Goal: Information Seeking & Learning: Check status

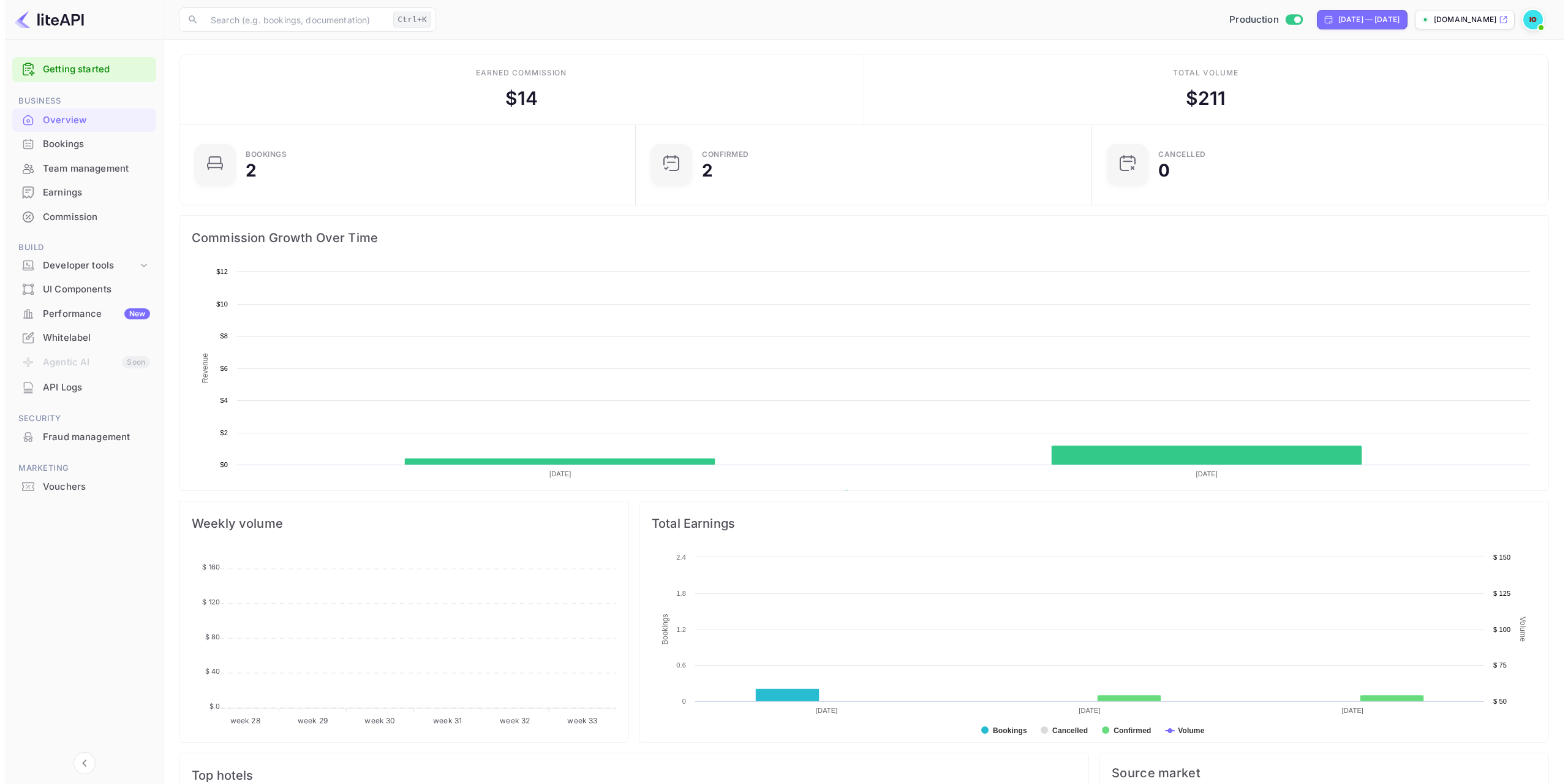
scroll to position [190, 440]
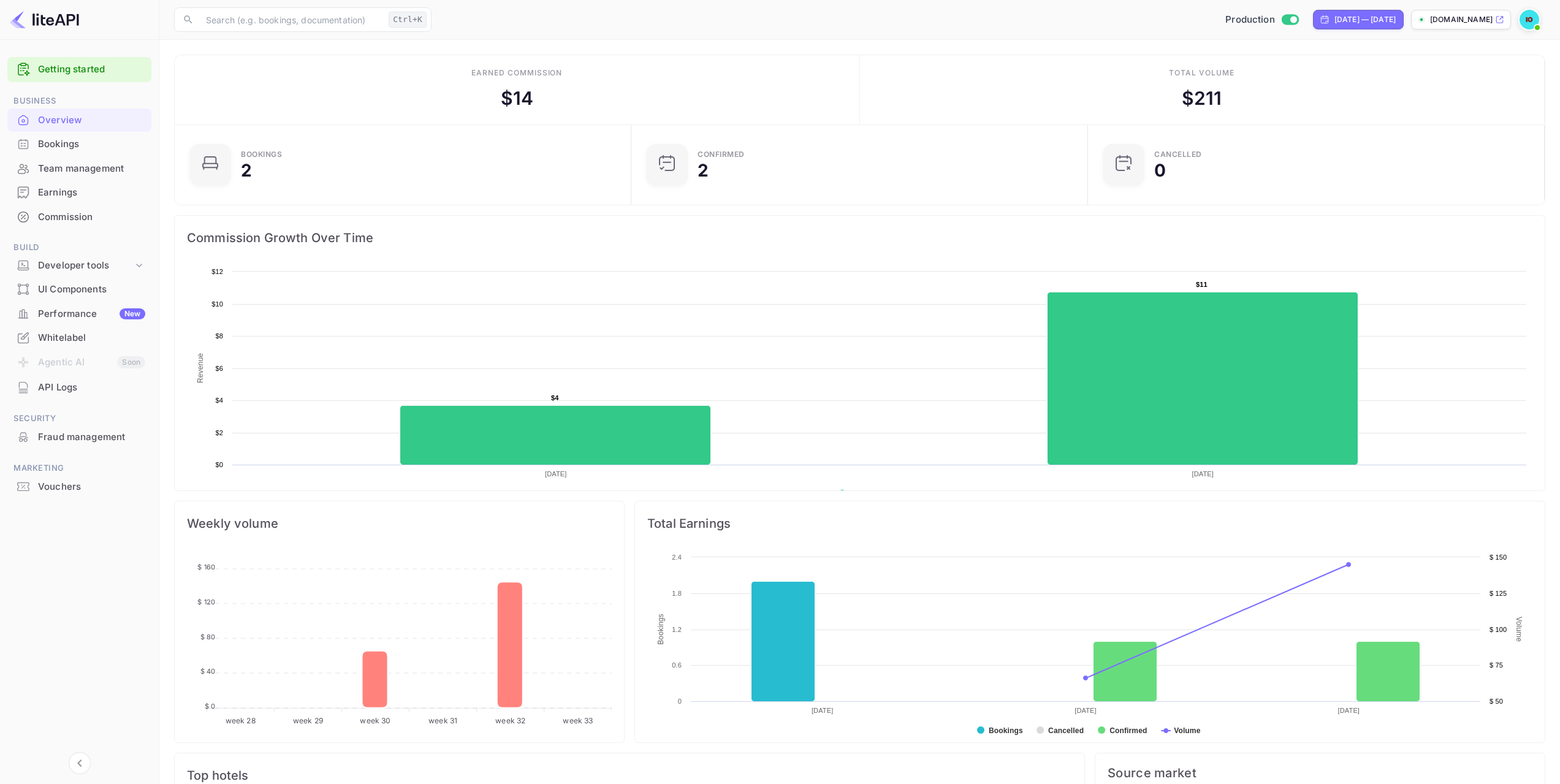
click at [92, 384] on div "API Logs" at bounding box center [92, 387] width 108 height 14
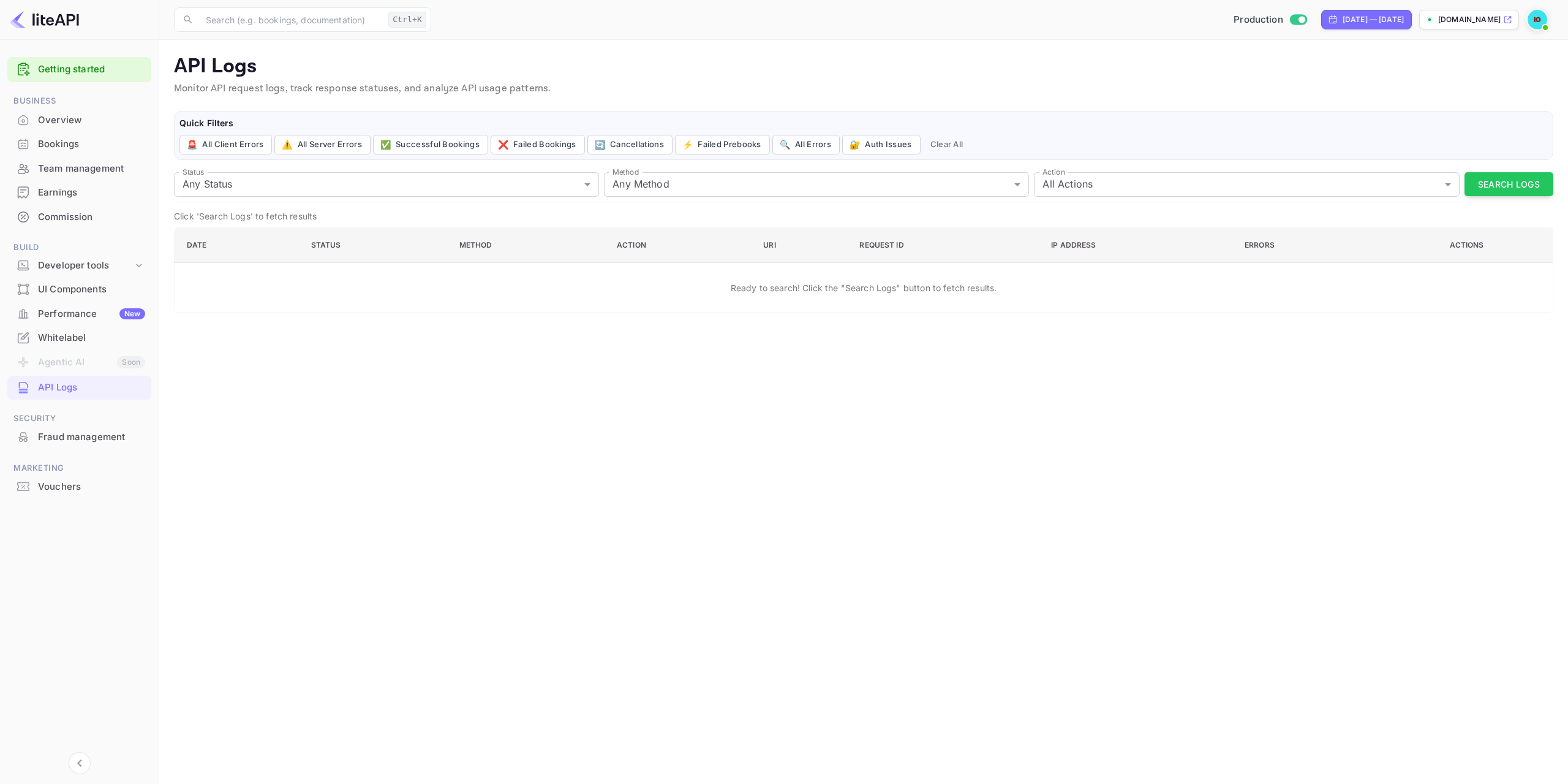
click at [63, 312] on div "Performance New" at bounding box center [92, 314] width 108 height 14
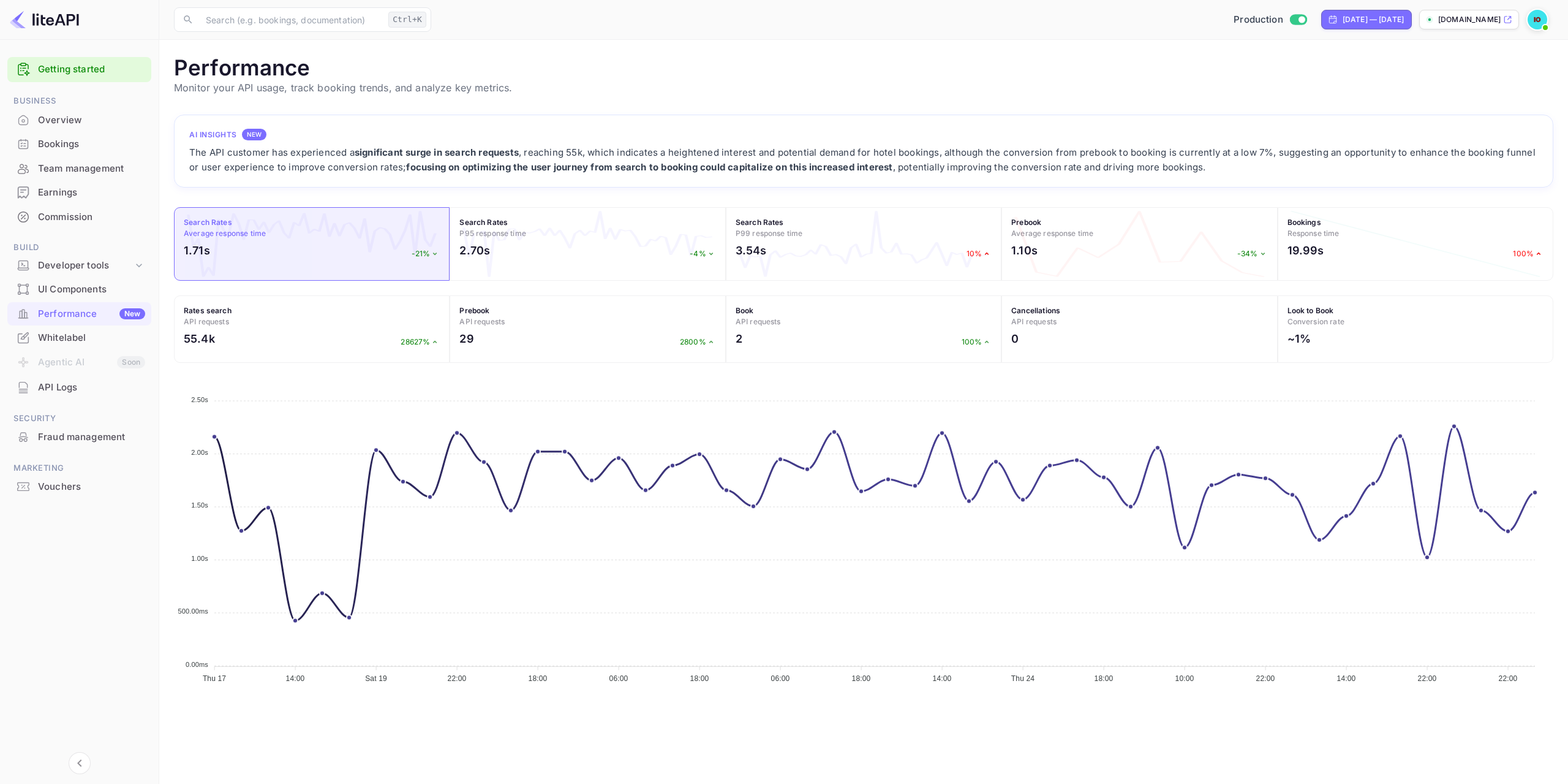
scroll to position [306, 1370]
click at [338, 347] on div "55.4k 28627%" at bounding box center [312, 342] width 256 height 23
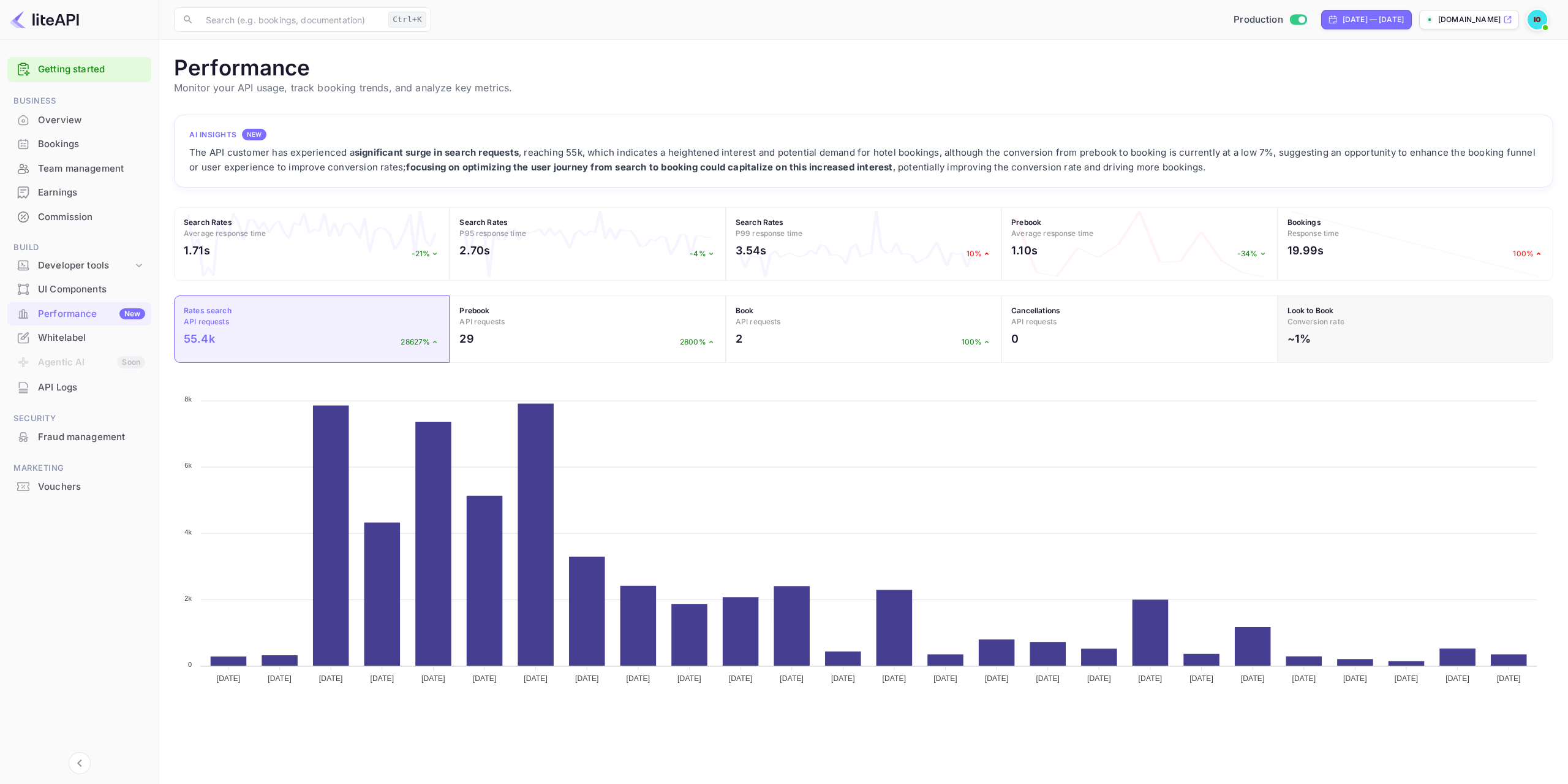
click at [1320, 331] on div "~1%" at bounding box center [1415, 342] width 256 height 23
click at [1196, 329] on div "Cancellations API requests 0" at bounding box center [1139, 329] width 276 height 67
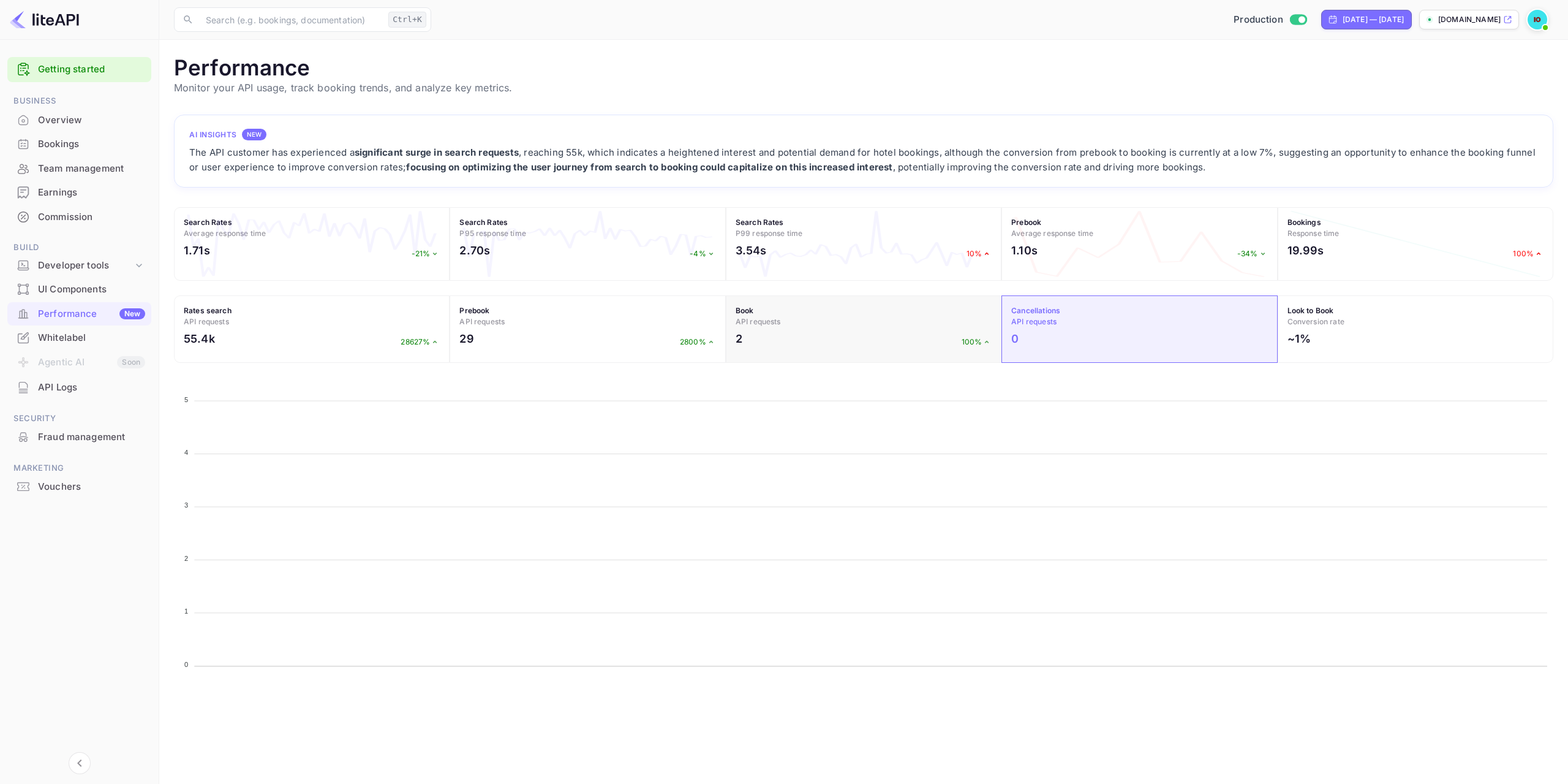
click at [887, 336] on div "2 100%" at bounding box center [863, 342] width 256 height 23
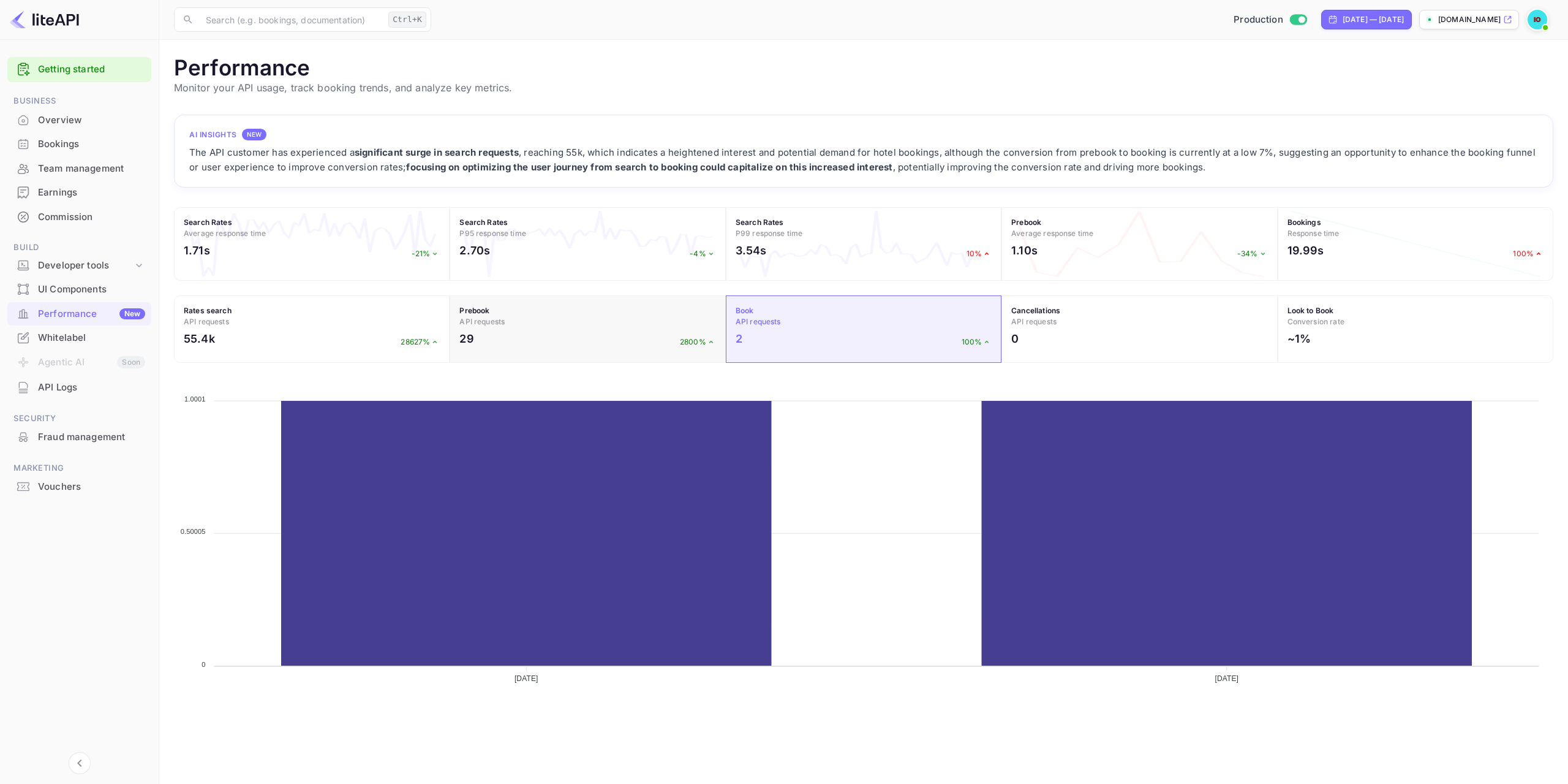
click at [602, 343] on div "29 2800%" at bounding box center [587, 342] width 256 height 23
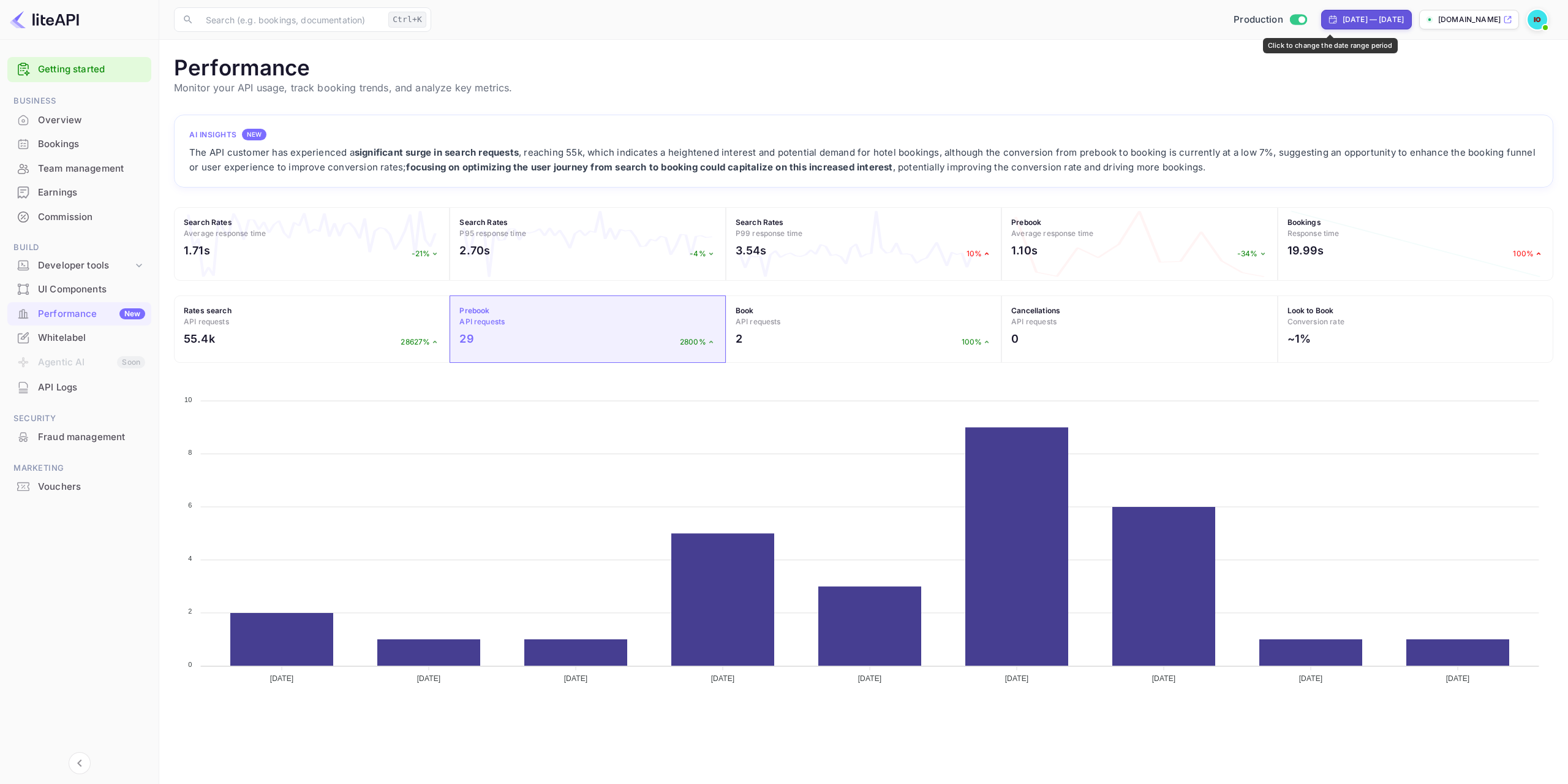
click at [1342, 20] on div "[DATE] — [DATE]" at bounding box center [1373, 20] width 61 height 11
select select "6"
select select "2025"
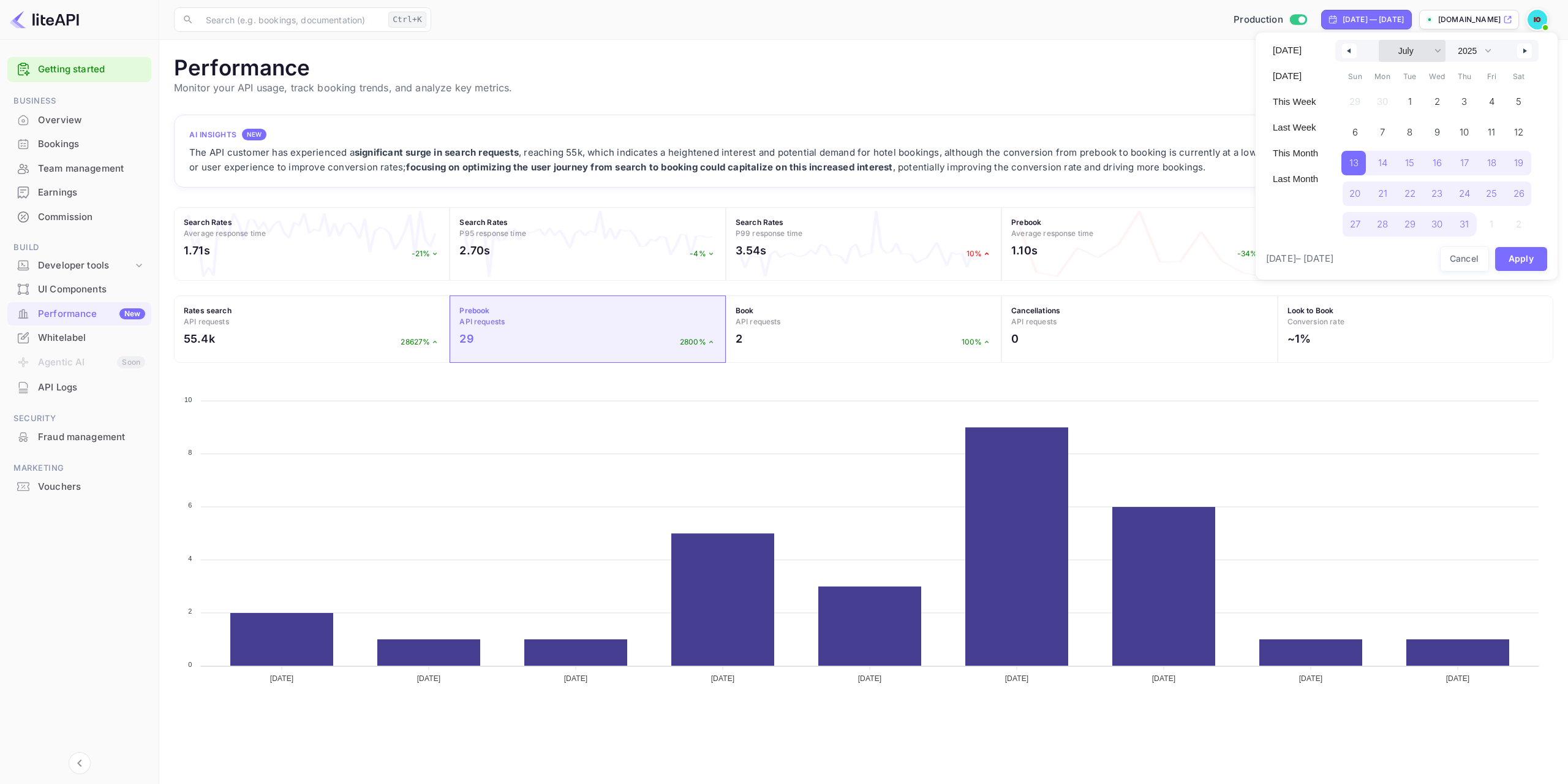
click at [1415, 52] on select "January February March April May June July August September October November De…" at bounding box center [1412, 50] width 67 height 22
select select "7"
click at [1379, 40] on select "January February March April May June July August September October November De…" at bounding box center [1412, 50] width 67 height 22
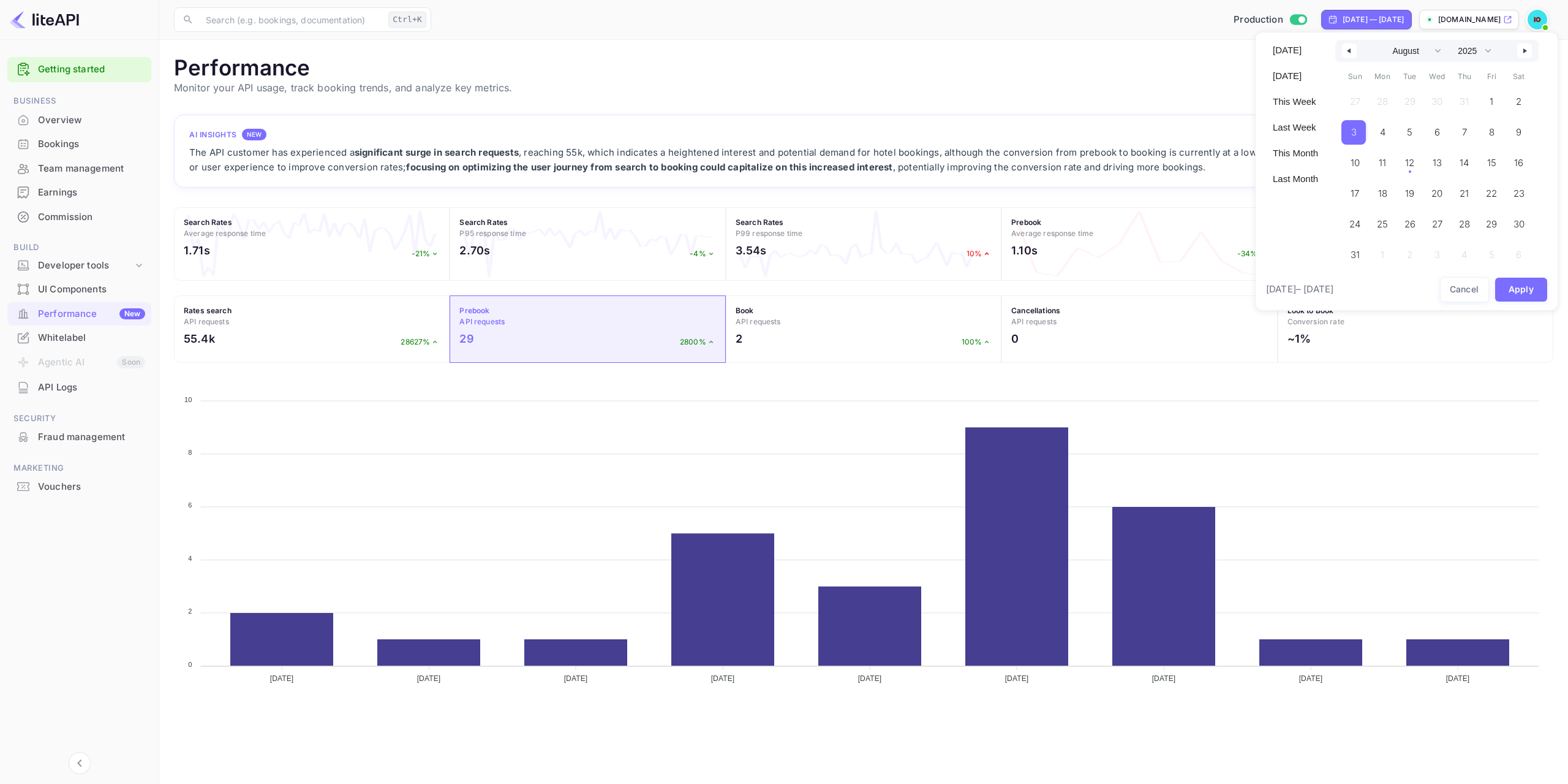
click at [1356, 130] on span "3" at bounding box center [1354, 131] width 6 height 22
click at [1413, 165] on span "12" at bounding box center [1409, 163] width 27 height 25
click at [1519, 286] on button "Apply" at bounding box center [1522, 289] width 53 height 24
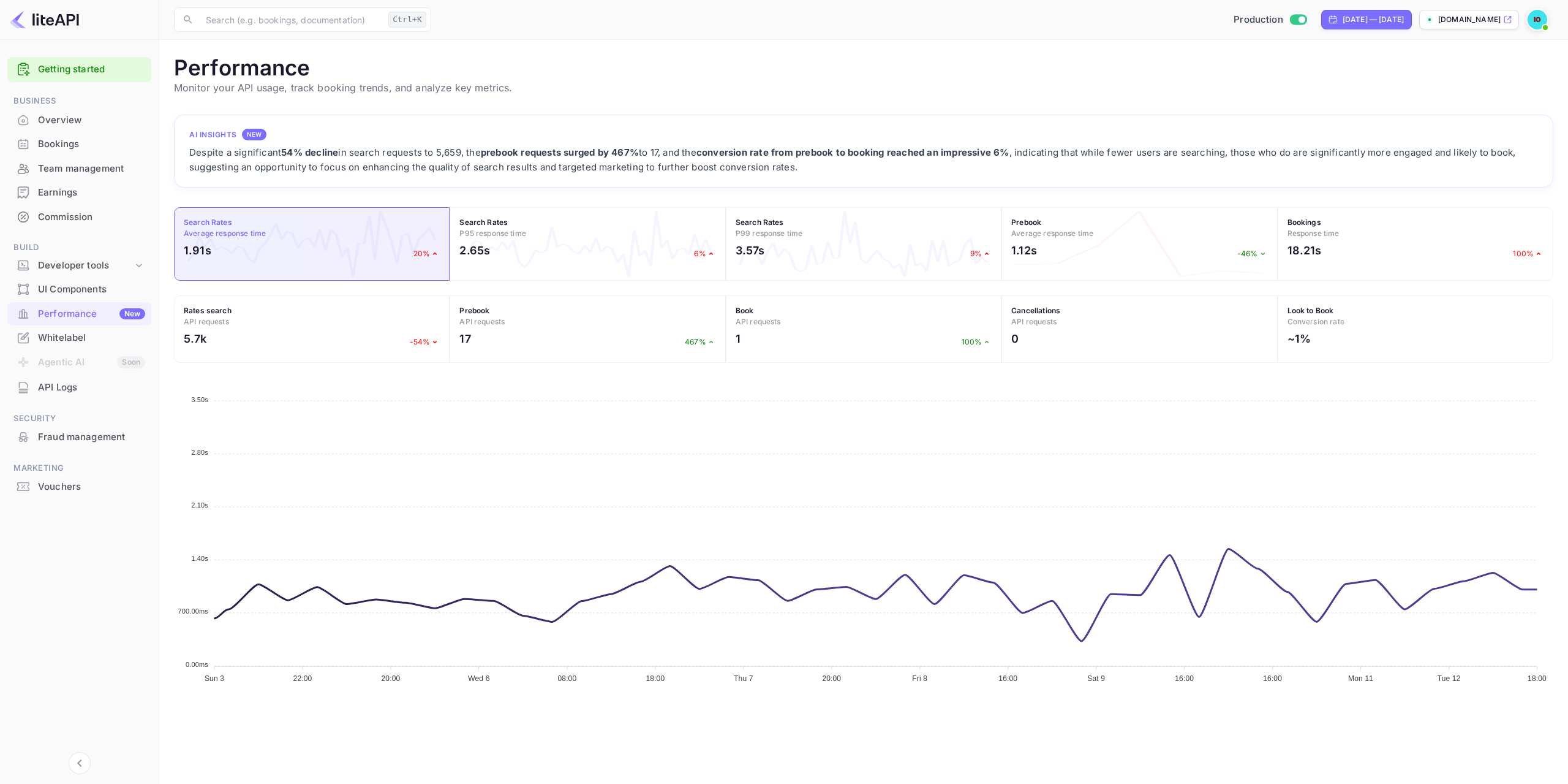
scroll to position [306, 1370]
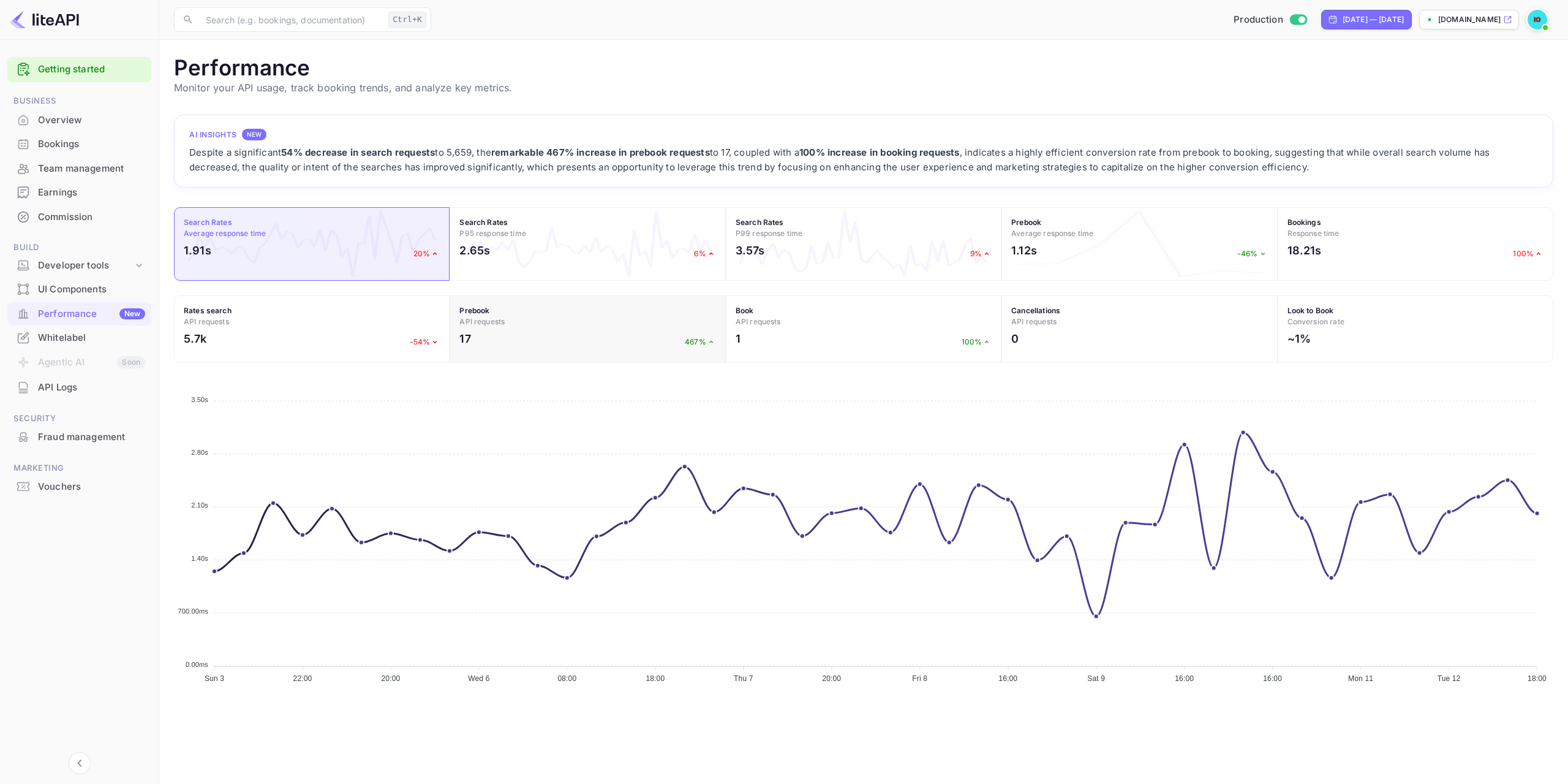
click at [634, 332] on div "17 467%" at bounding box center [587, 342] width 256 height 23
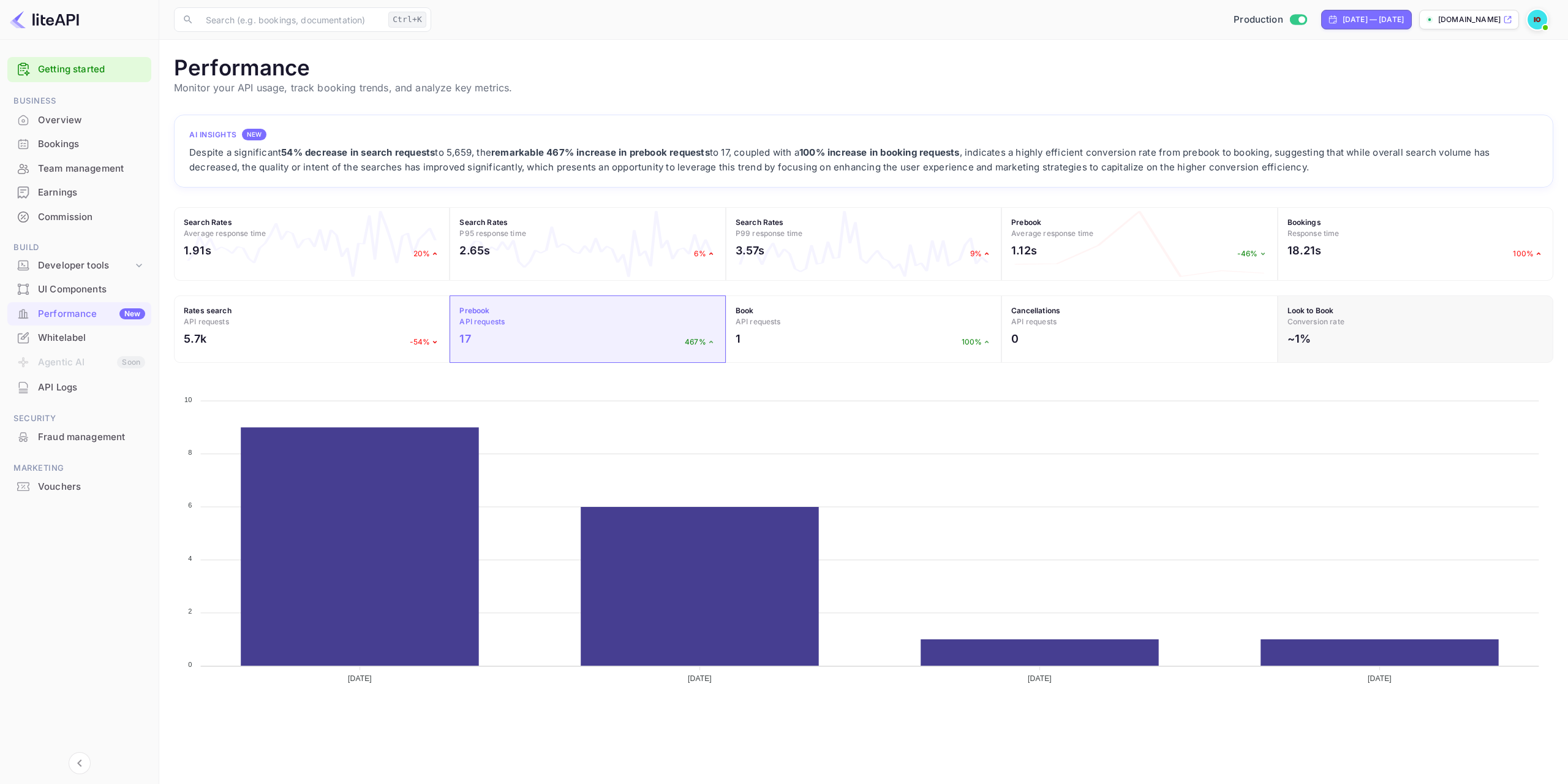
click at [1302, 325] on span "Conversion rate" at bounding box center [1316, 321] width 57 height 9
click at [826, 349] on div "1 100%" at bounding box center [863, 342] width 256 height 23
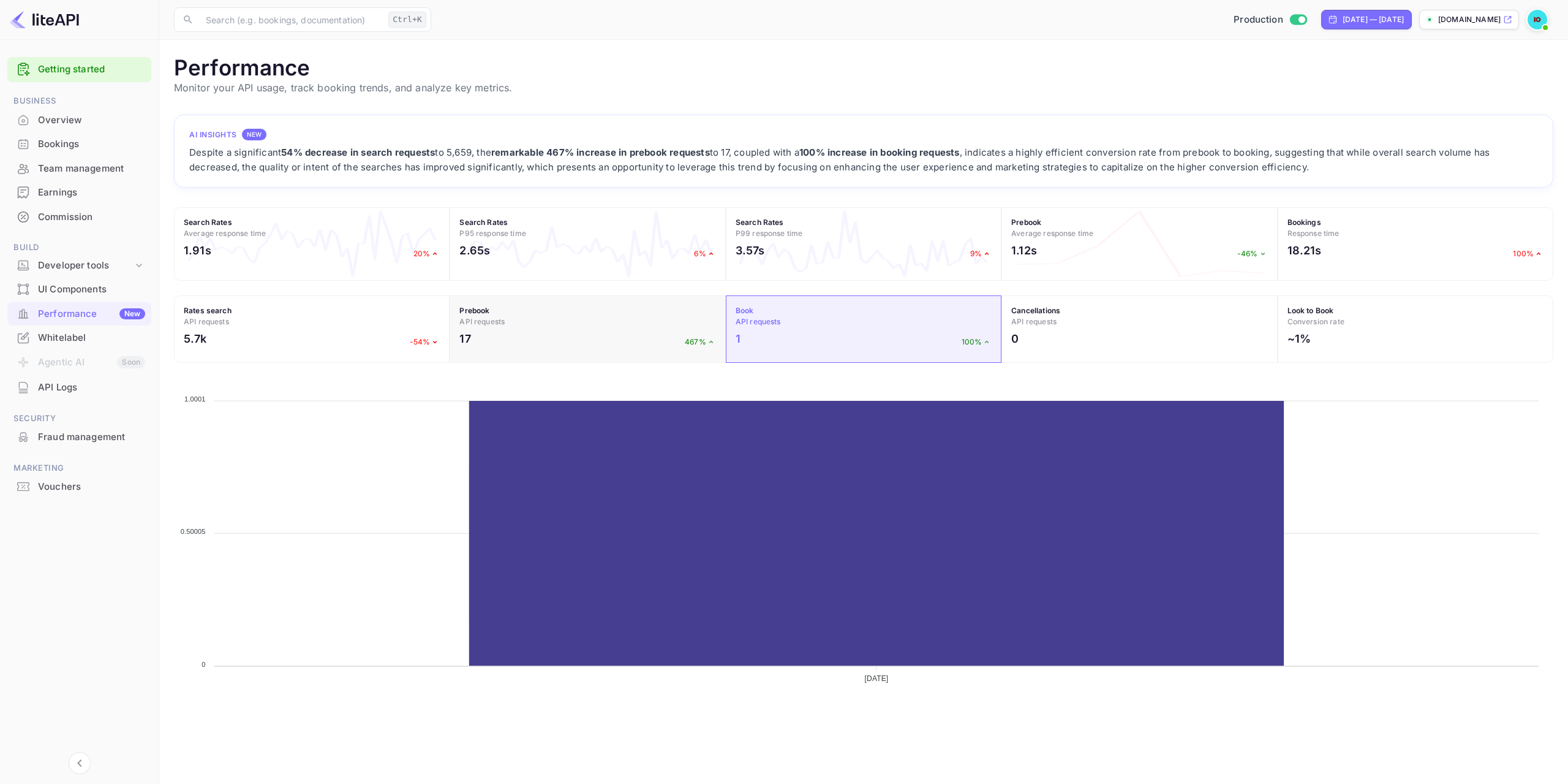
click at [556, 335] on div "17 467%" at bounding box center [587, 342] width 256 height 23
